Goal: Download file/media

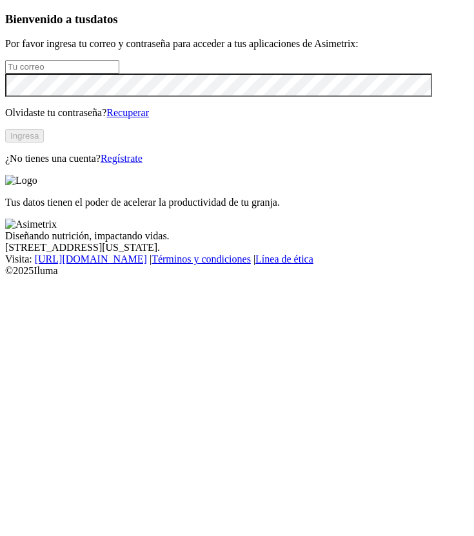
click at [119, 73] on input "email" at bounding box center [62, 67] width 114 height 14
type input "[PERSON_NAME][EMAIL_ADDRESS][PERSON_NAME][DOMAIN_NAME]"
click at [44, 142] on button "Ingresa" at bounding box center [24, 136] width 39 height 14
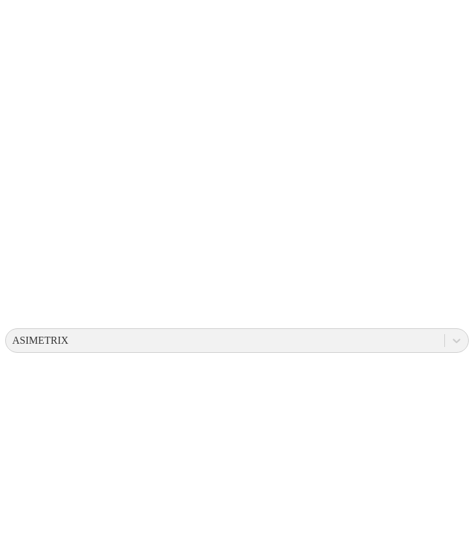
scroll to position [196, 0]
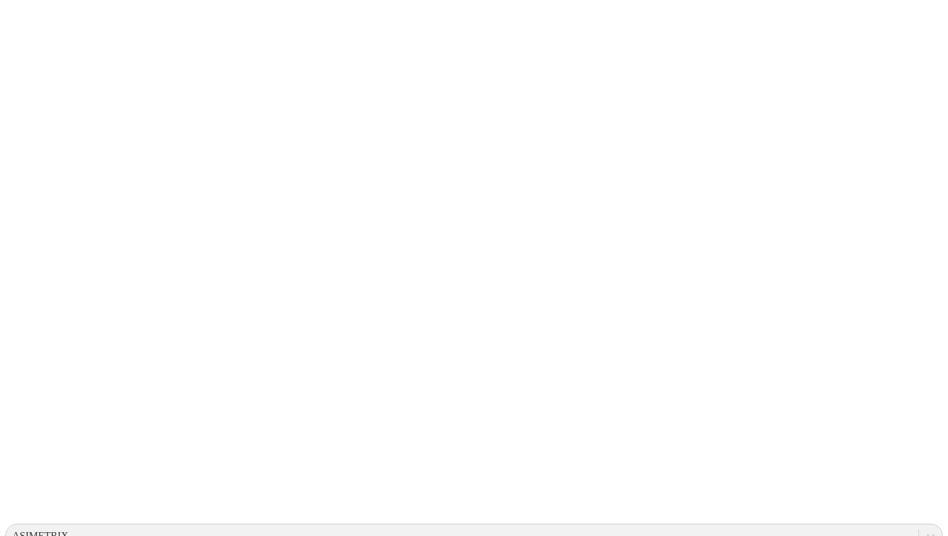
click at [23, 243] on icon at bounding box center [25, 263] width 40 height 40
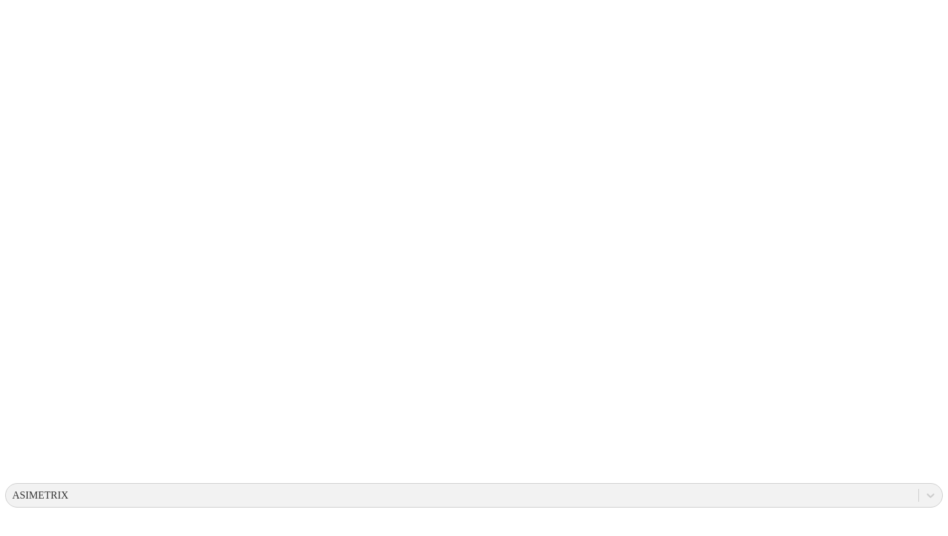
scroll to position [57, 0]
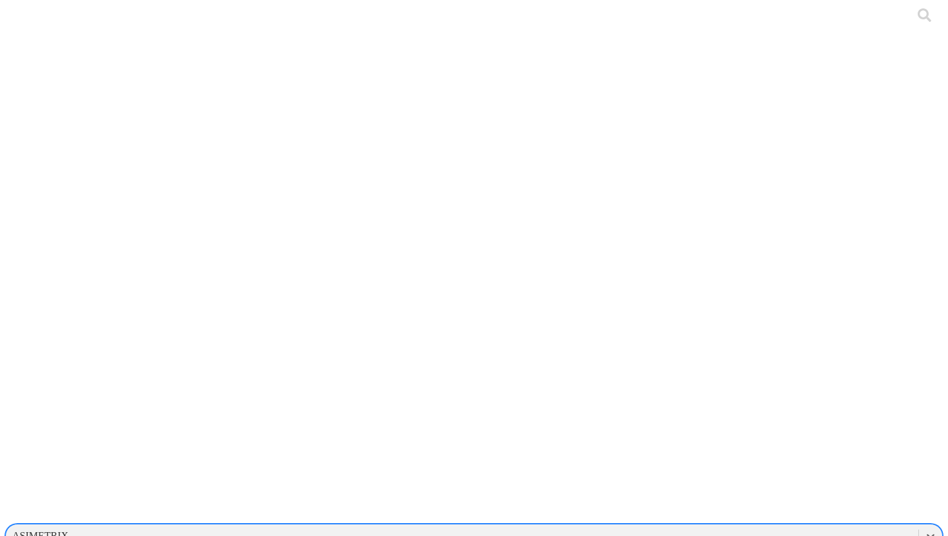
click at [473, 526] on div "ASIMETRIX" at bounding box center [462, 535] width 912 height 19
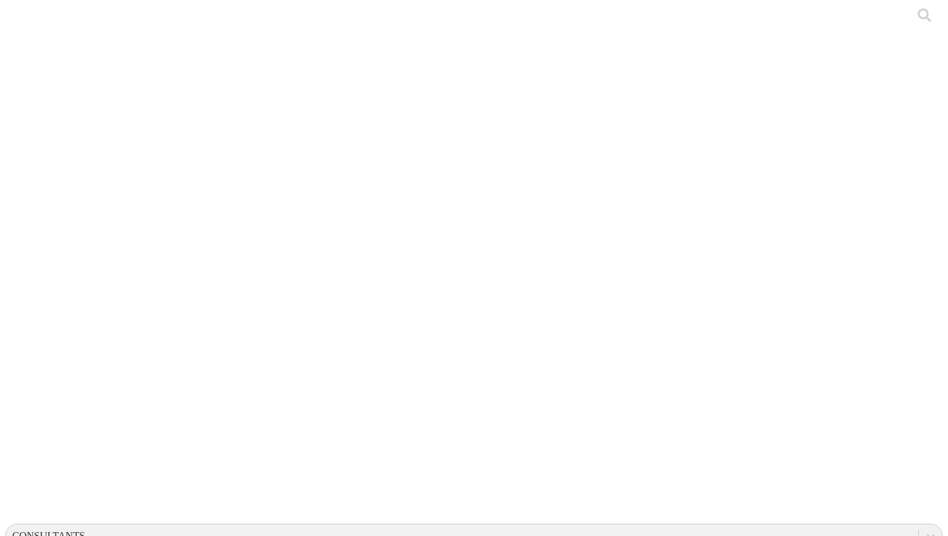
drag, startPoint x: 344, startPoint y: 159, endPoint x: 150, endPoint y: 162, distance: 194.1
copy link "Formulario-Optimarket_Sep_2023.xlsx"
click at [27, 18] on icon at bounding box center [25, 263] width 40 height 516
